Goal: Navigation & Orientation: Find specific page/section

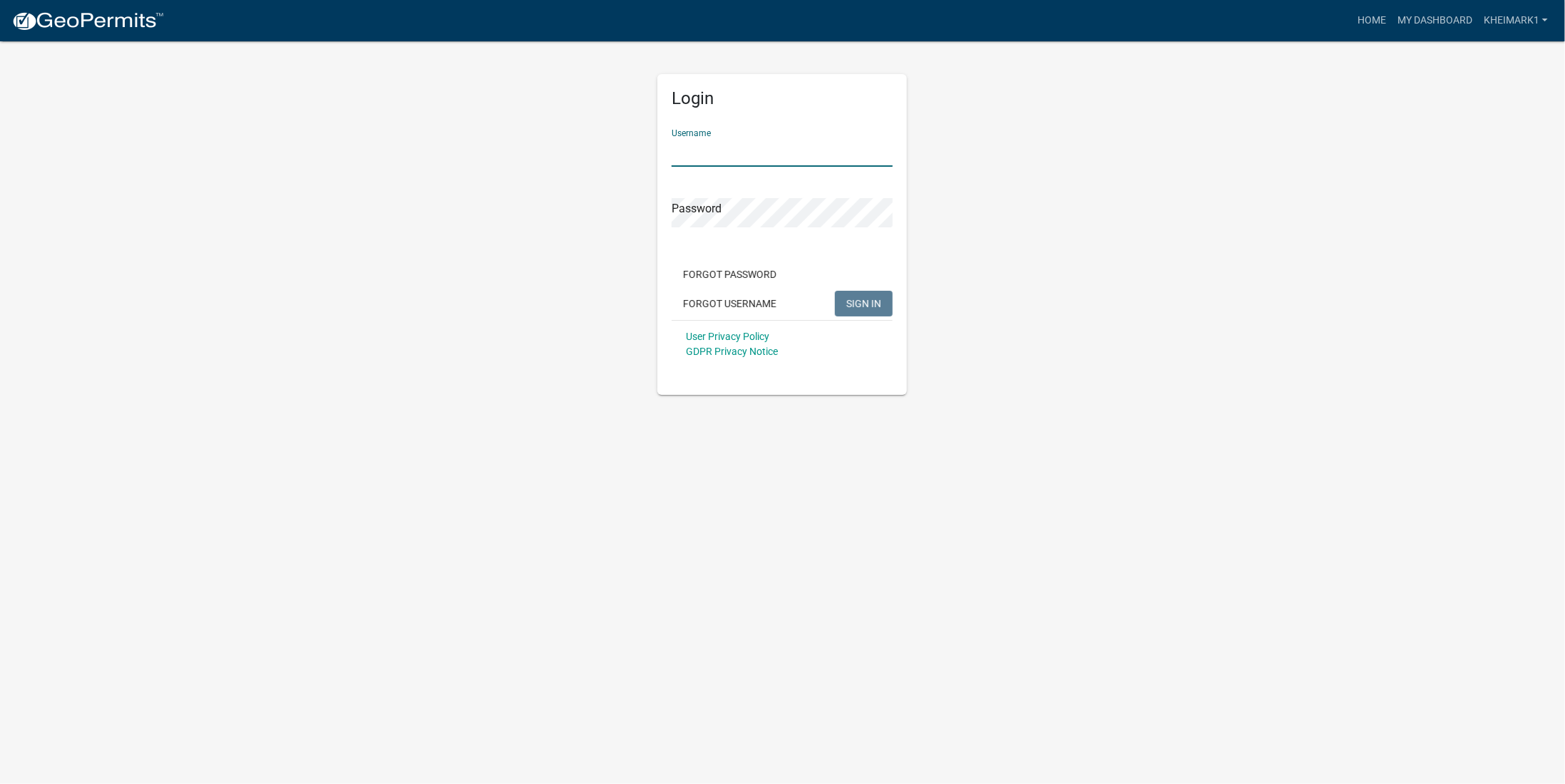
click at [705, 154] on input "Username" at bounding box center [782, 152] width 221 height 29
type input "kheimark1"
click at [865, 306] on span "SIGN IN" at bounding box center [864, 303] width 35 height 12
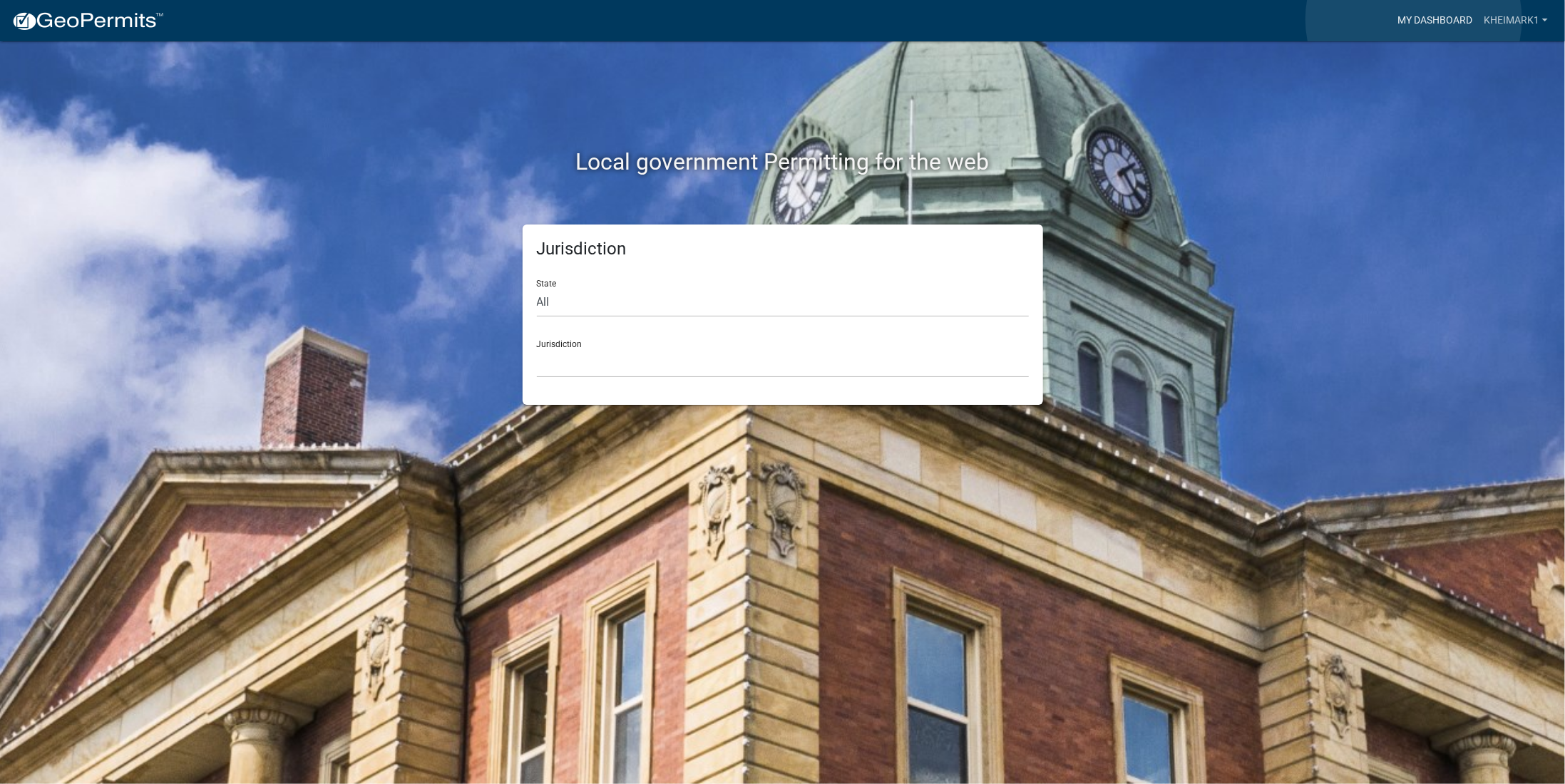
click at [1414, 20] on link "My Dashboard" at bounding box center [1435, 21] width 86 height 27
